Goal: Task Accomplishment & Management: Manage account settings

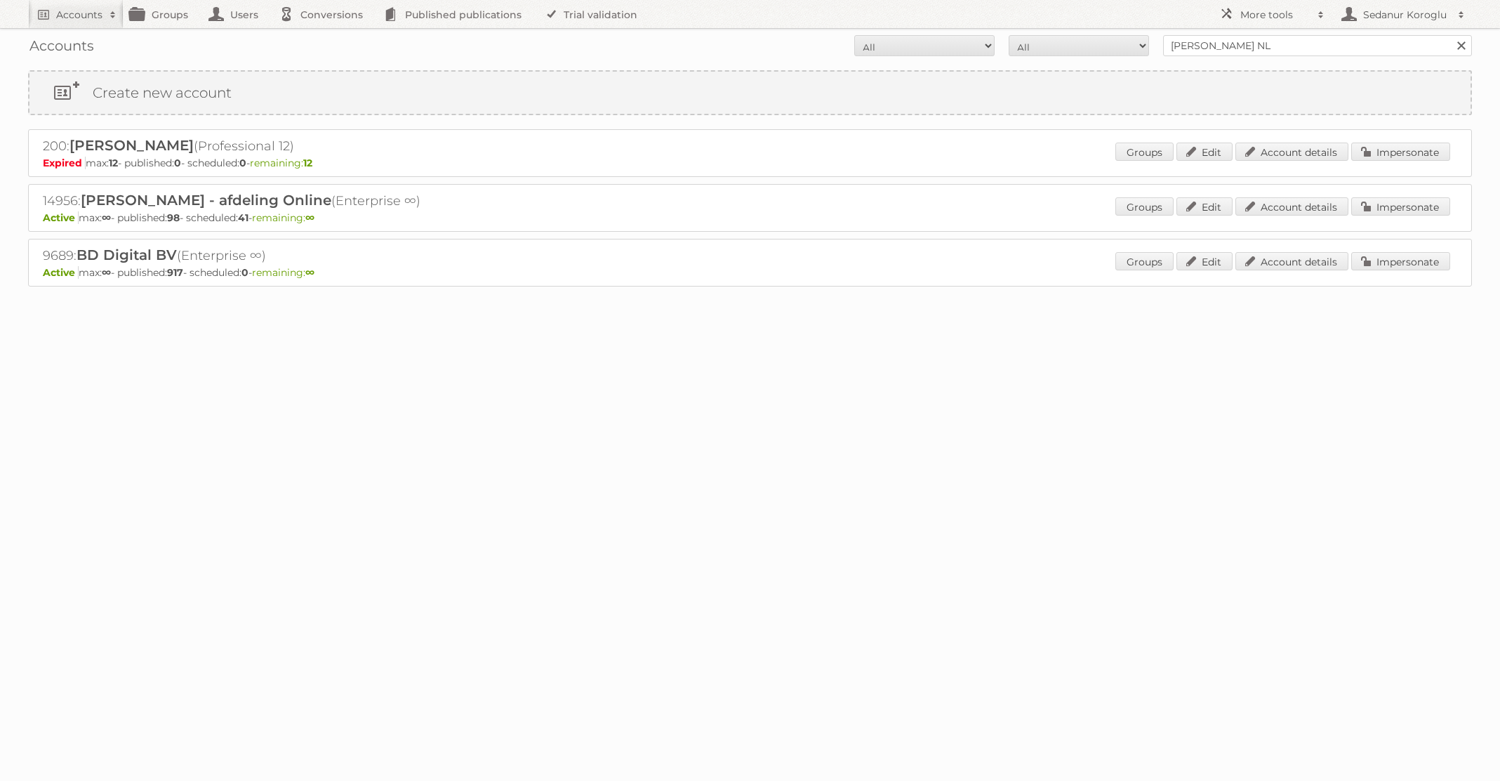
click at [1017, 44] on form "All Active Expired Pending All Paid Trials Self service Albert Heijn NL Search" at bounding box center [750, 45] width 1444 height 21
type input "Kruidvat"
click at [1451, 35] on input "Search" at bounding box center [1461, 45] width 21 height 21
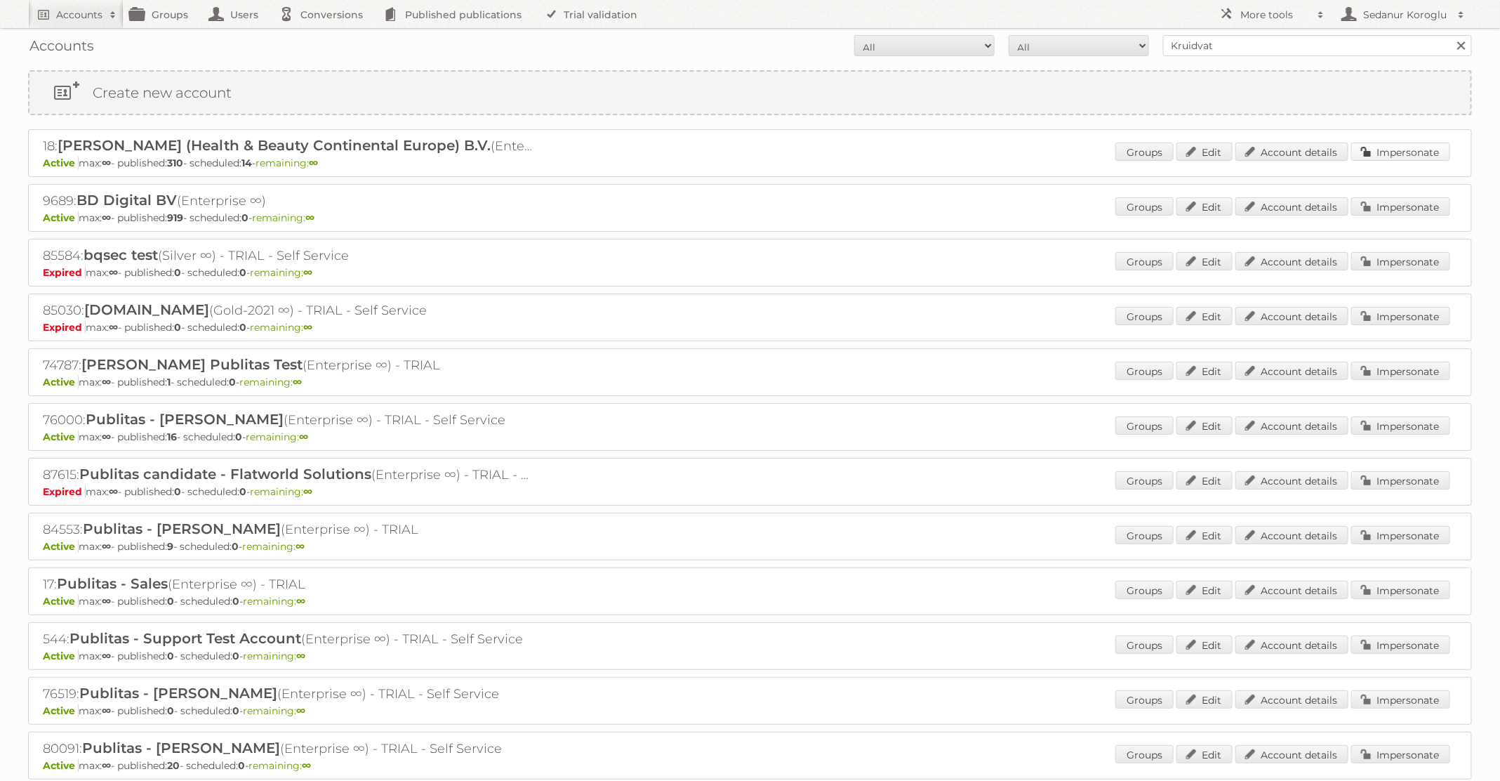
click at [1380, 150] on link "Impersonate" at bounding box center [1401, 152] width 99 height 18
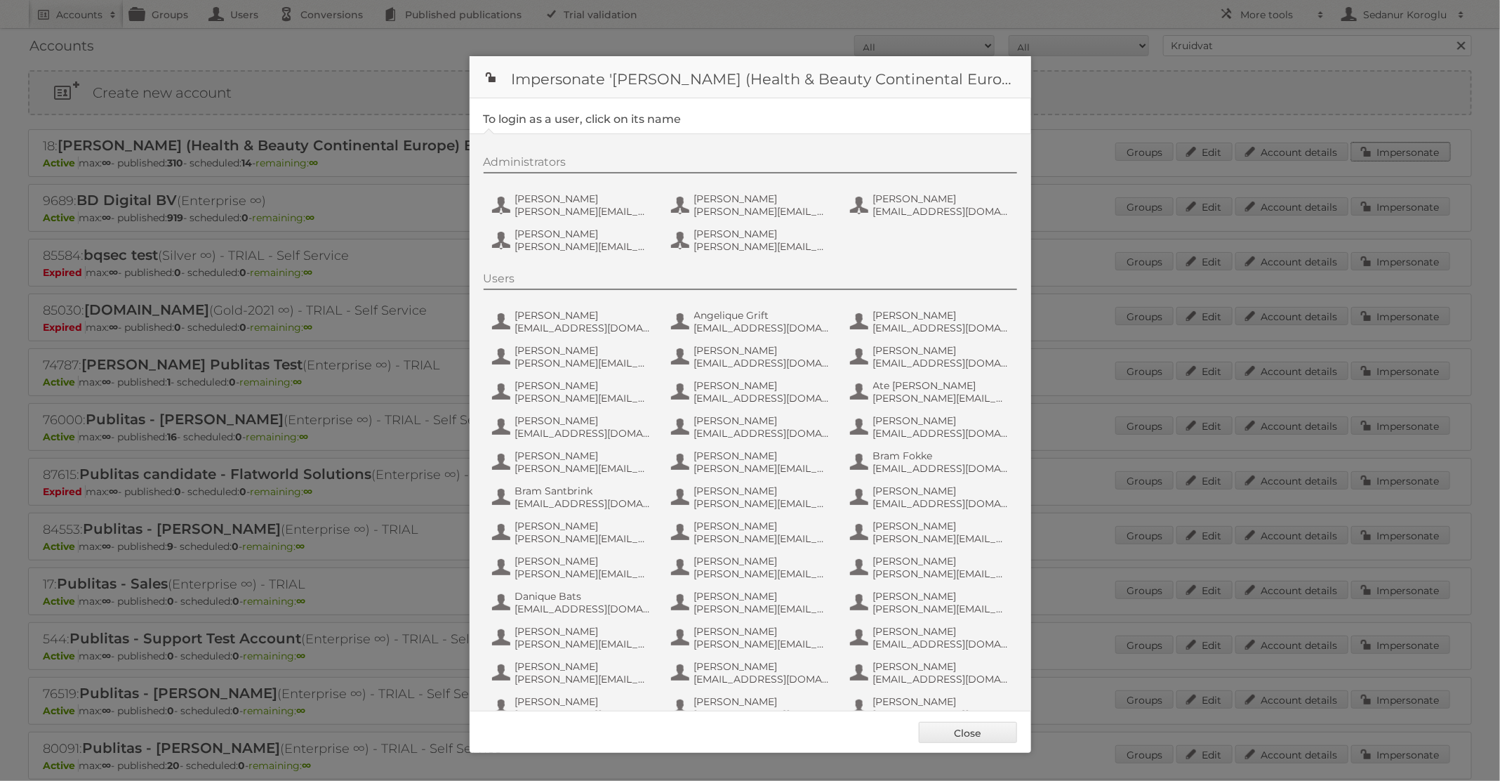
scroll to position [625, 0]
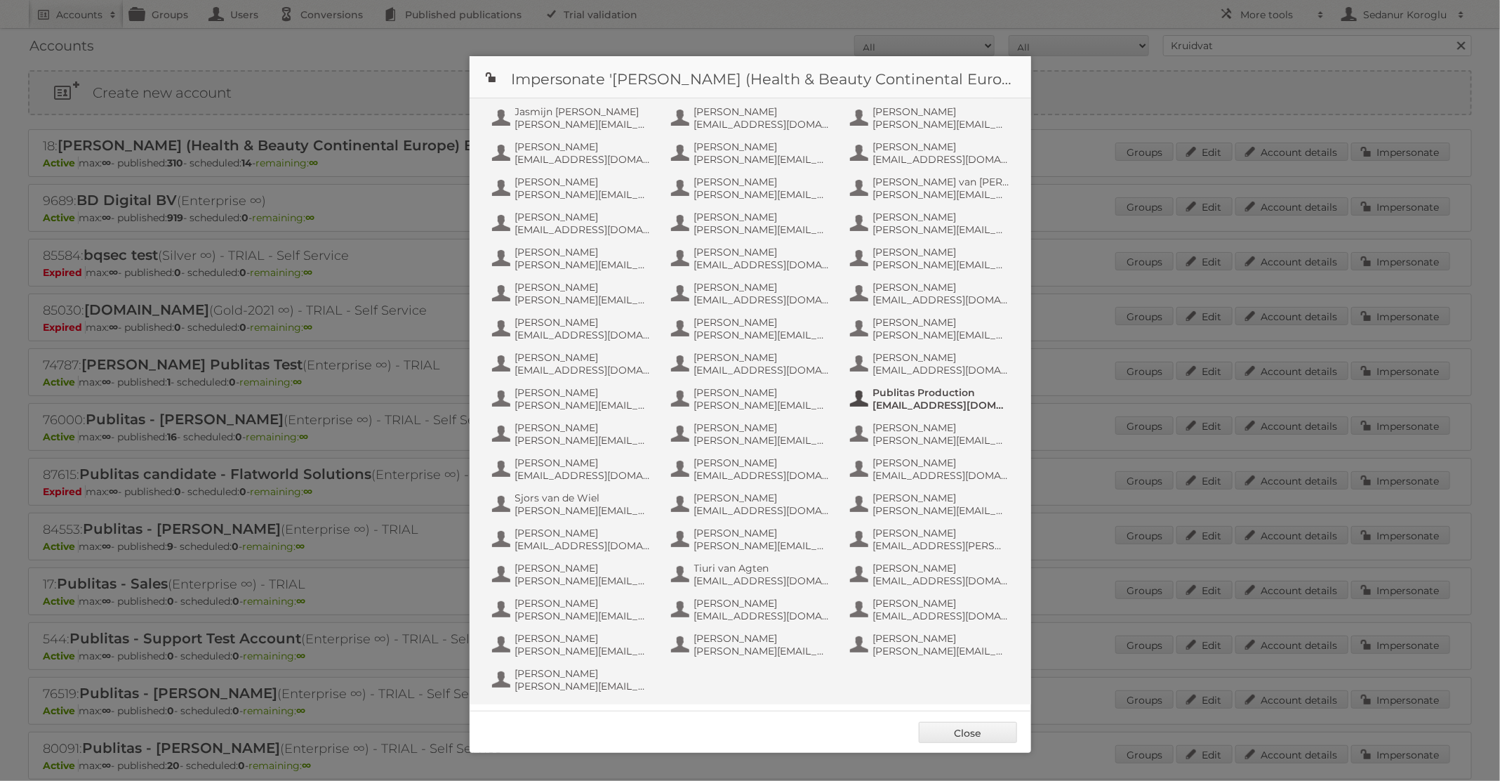
click at [925, 406] on span "info+aswatson-production@publitas.com" at bounding box center [941, 405] width 136 height 13
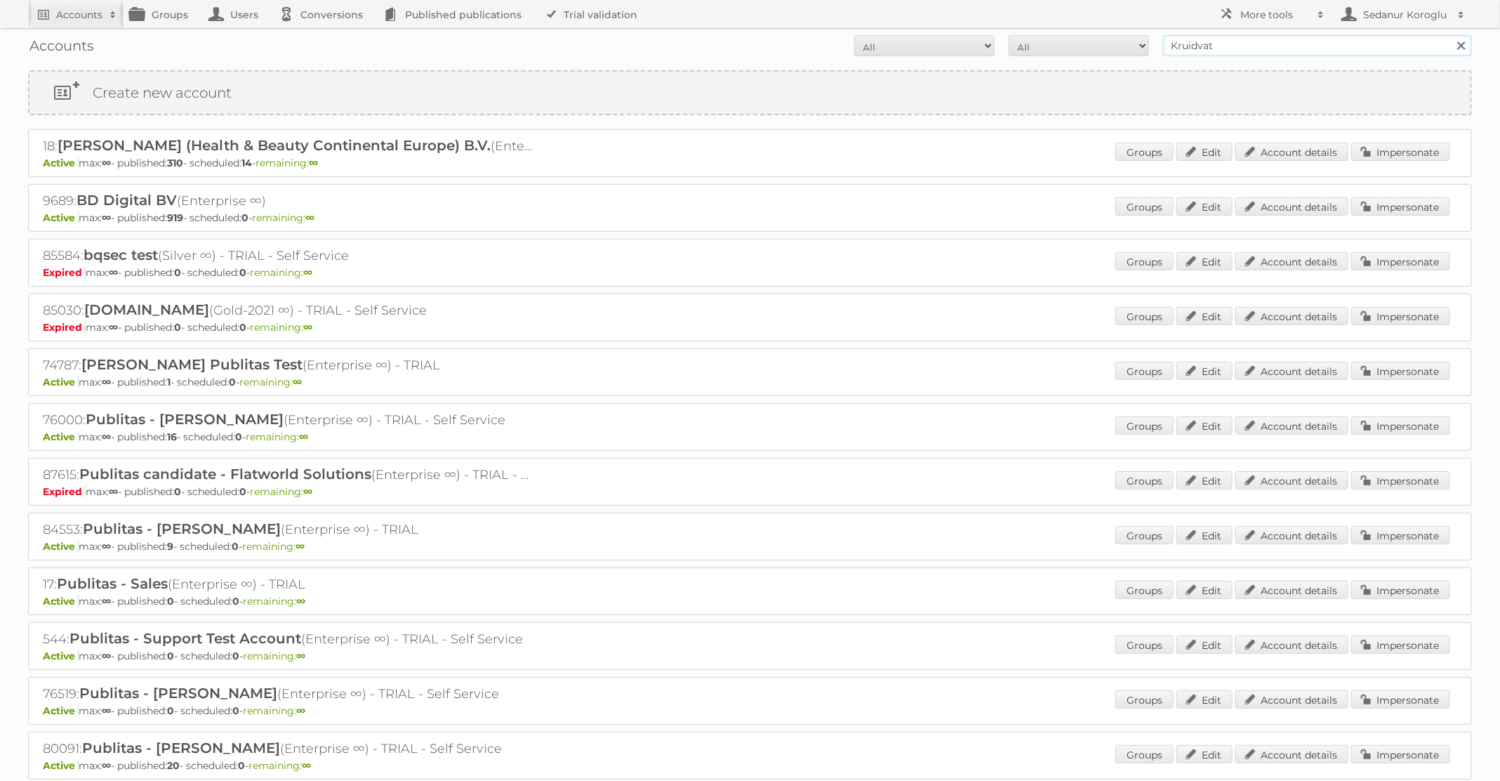
drag, startPoint x: 1238, startPoint y: 50, endPoint x: 1089, endPoint y: 50, distance: 148.9
click at [1089, 50] on form "All Active Expired Pending All Paid Trials Self service Kruidvat Search" at bounding box center [750, 45] width 1444 height 21
type input "Plus Retail"
click at [1451, 35] on input "Search" at bounding box center [1461, 45] width 21 height 21
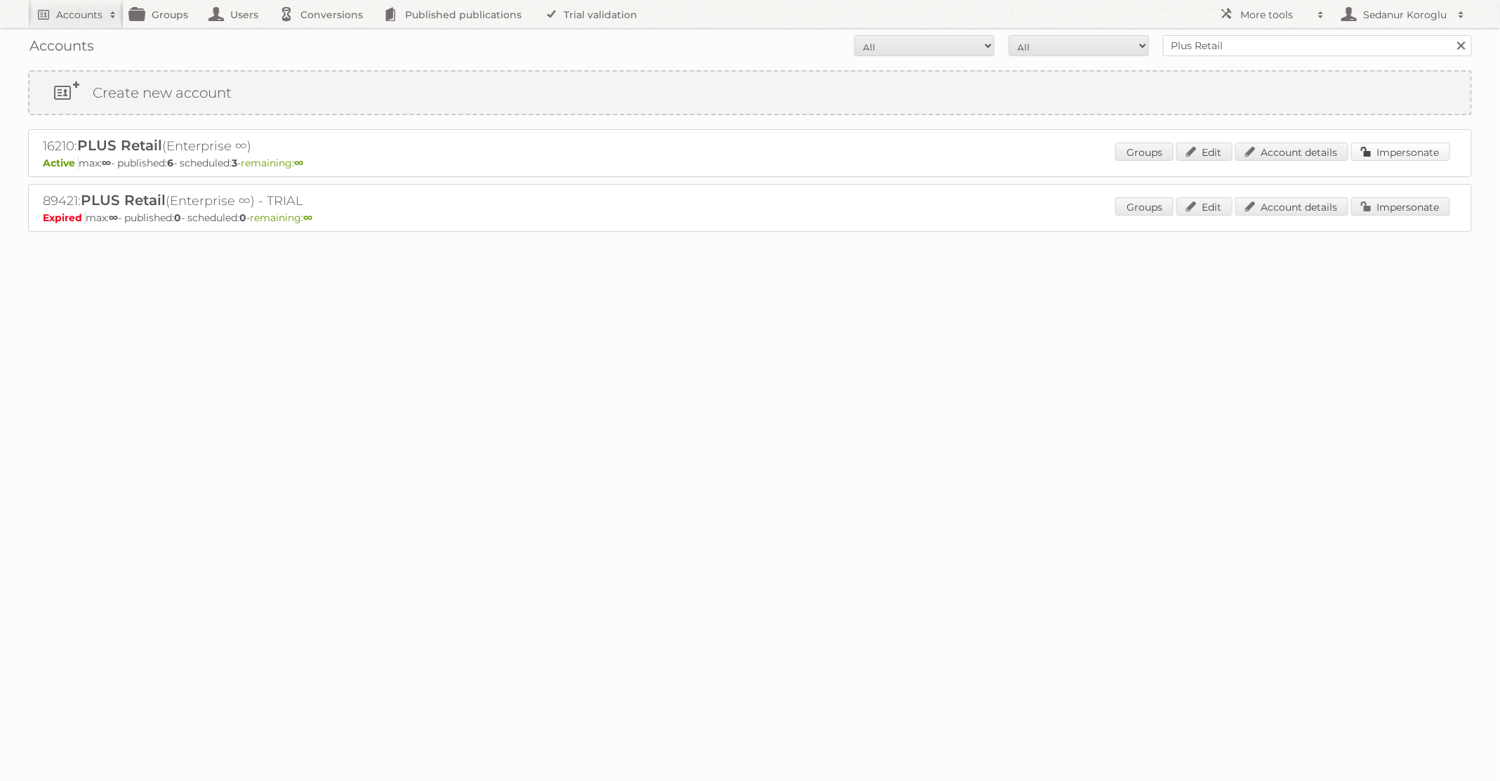
click at [1392, 147] on link "Impersonate" at bounding box center [1401, 152] width 99 height 18
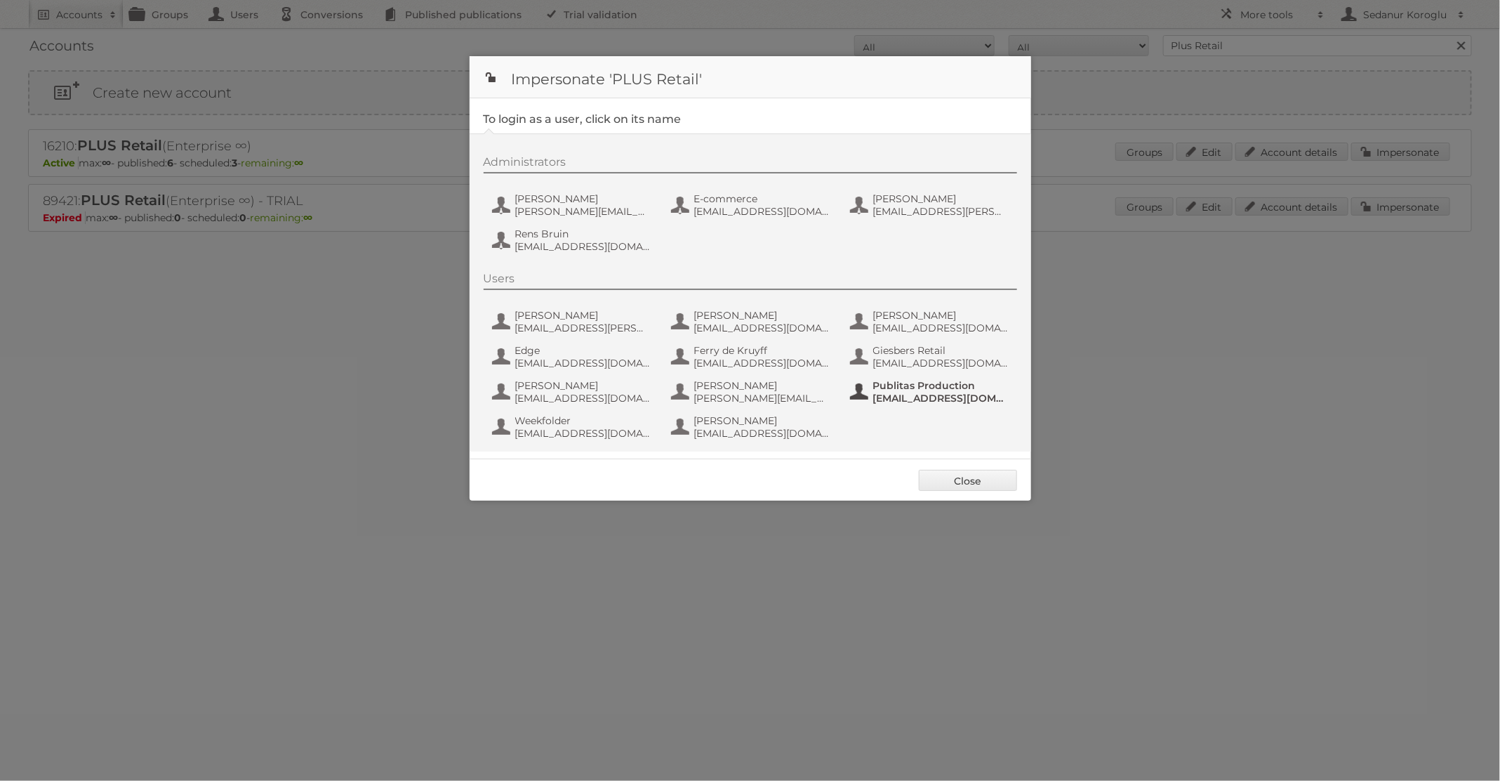
click at [932, 385] on span "Publitas Production" at bounding box center [941, 385] width 136 height 13
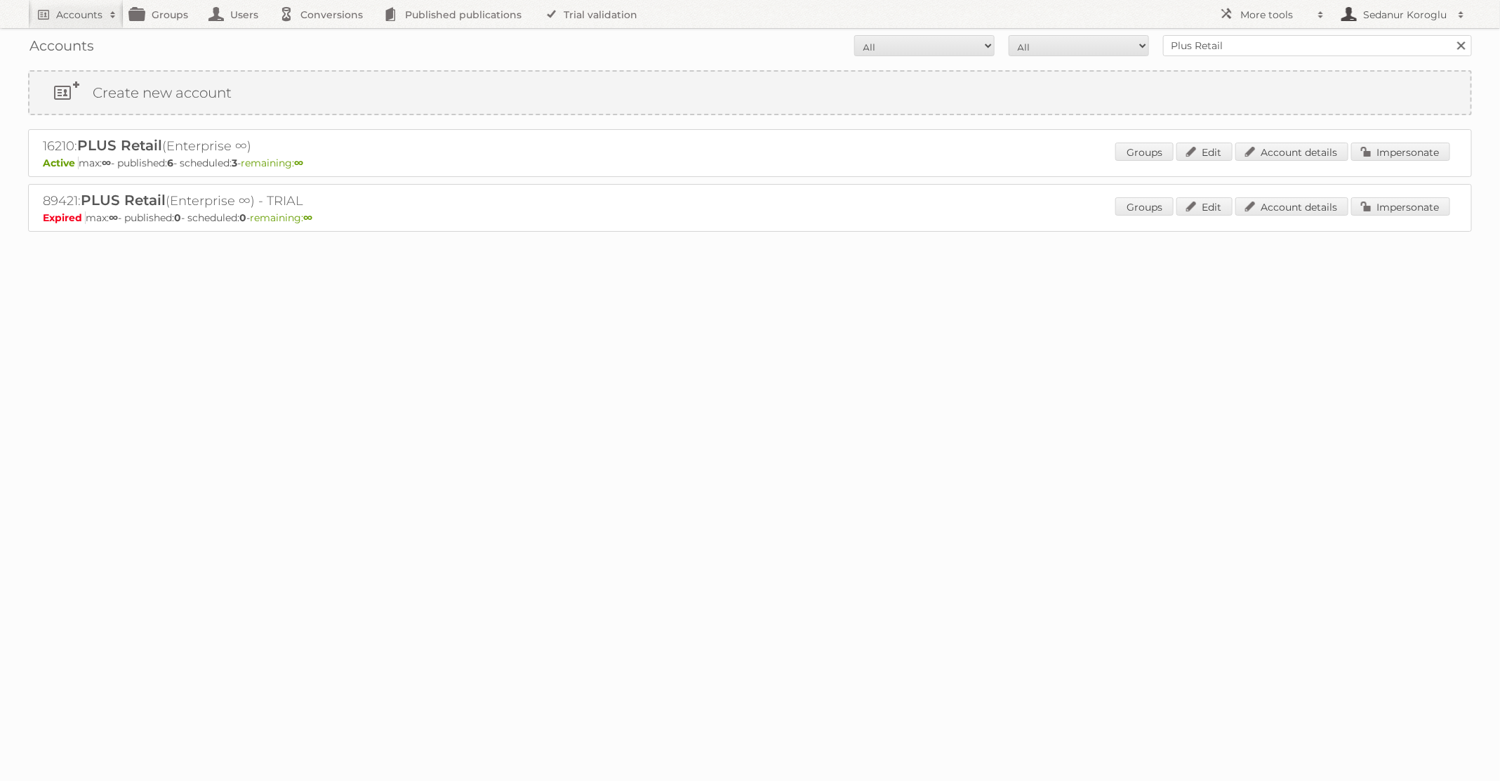
click at [1413, 11] on h2 "Sedanur Koroglu" at bounding box center [1405, 15] width 91 height 14
click at [1410, 31] on link "Sign out" at bounding box center [1402, 39] width 139 height 21
